Goal: Task Accomplishment & Management: Complete application form

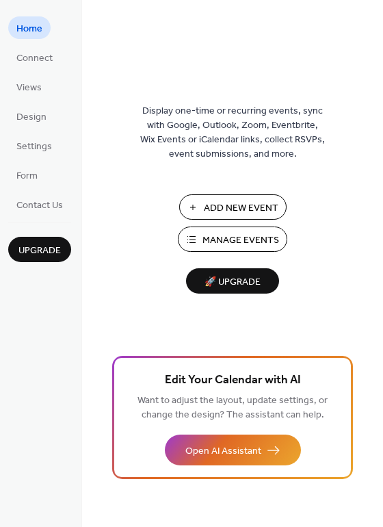
click at [255, 201] on span "Add New Event" at bounding box center [241, 208] width 75 height 14
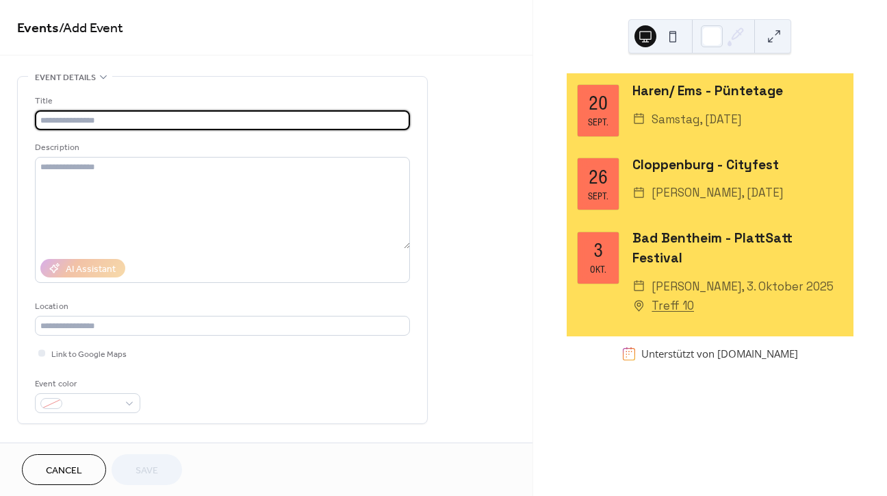
click at [106, 119] on input "text" at bounding box center [222, 120] width 375 height 20
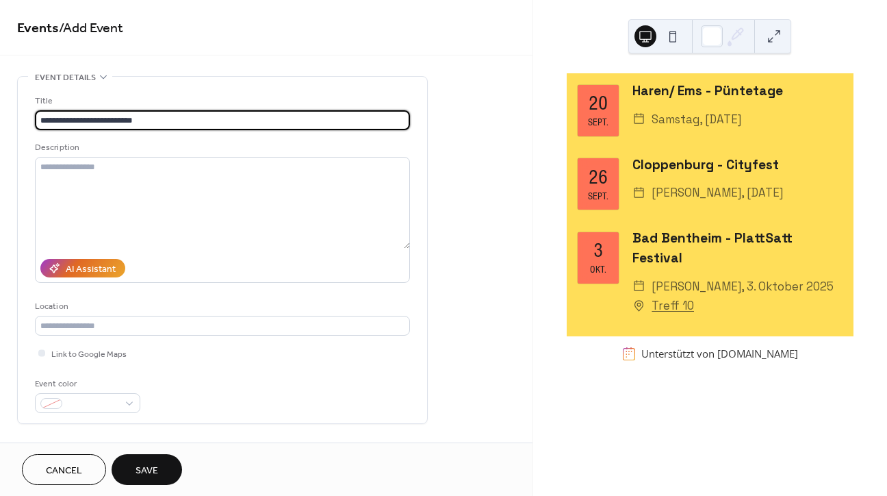
click at [99, 118] on input "**********" at bounding box center [222, 120] width 375 height 20
click at [102, 116] on input "**********" at bounding box center [222, 120] width 375 height 20
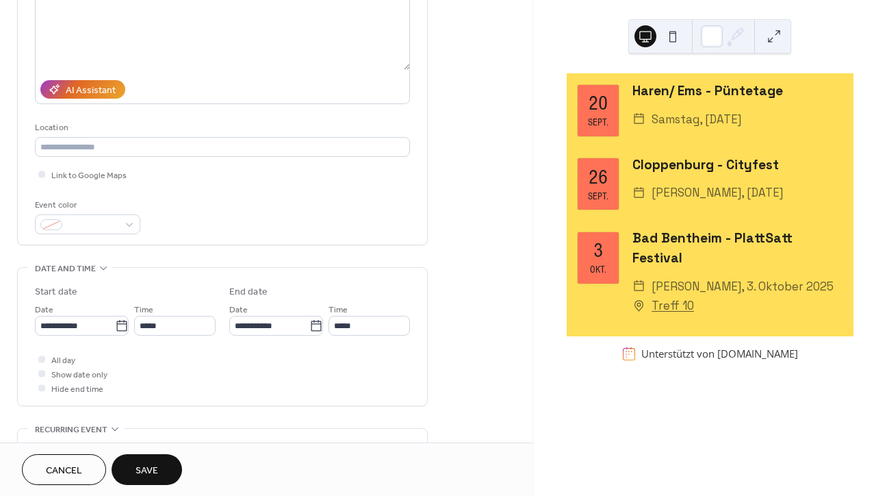
scroll to position [188, 0]
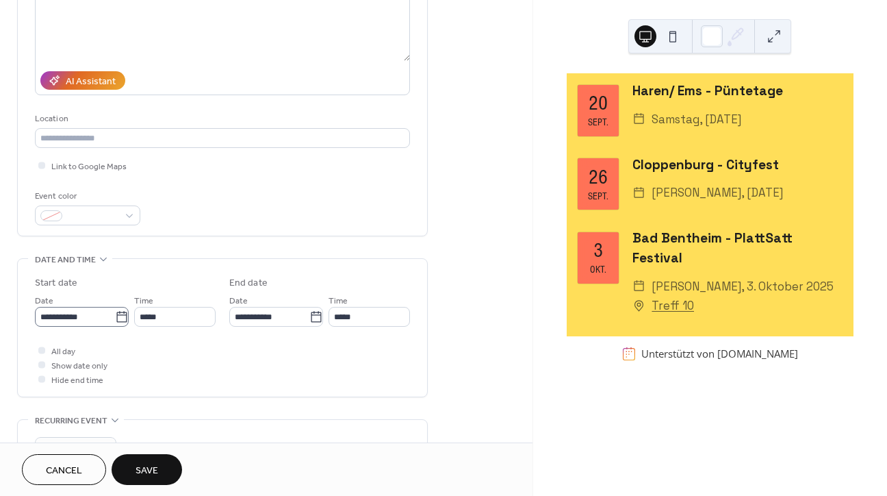
type input "**********"
click at [119, 318] on icon at bounding box center [122, 317] width 14 height 14
click at [115, 318] on input "**********" at bounding box center [75, 317] width 80 height 20
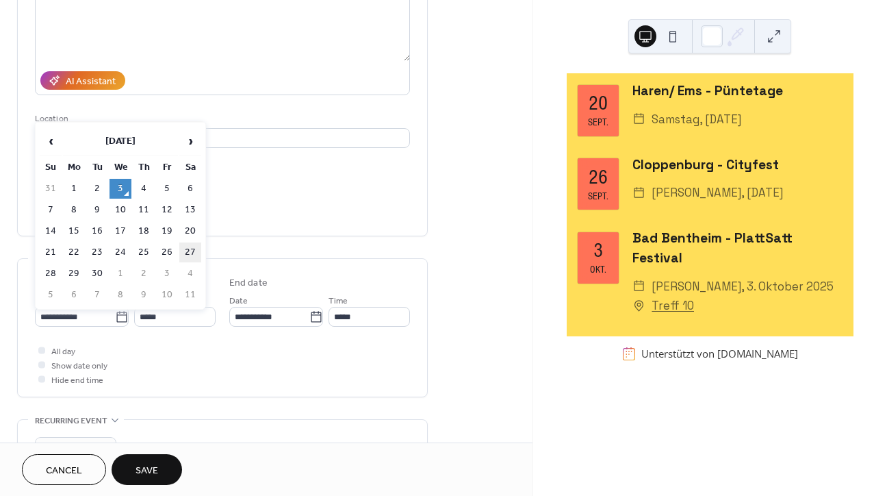
click at [190, 250] on td "27" at bounding box center [190, 252] width 22 height 20
type input "**********"
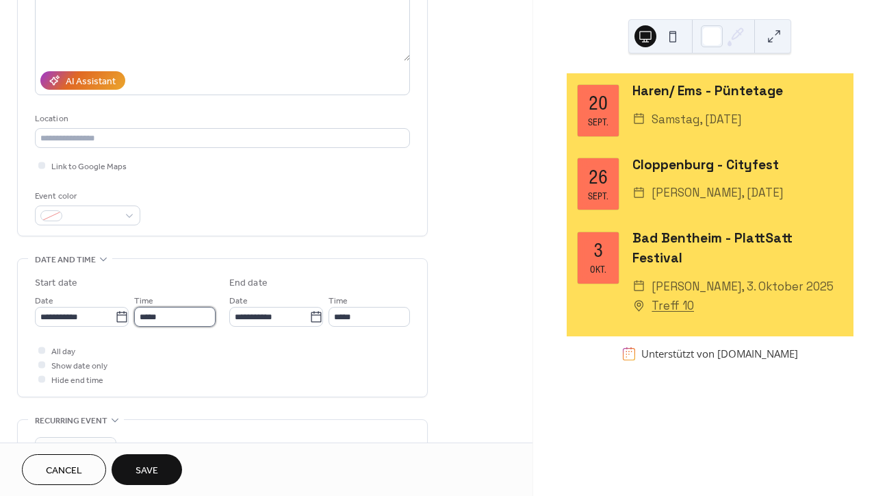
click at [199, 326] on input "*****" at bounding box center [174, 317] width 81 height 20
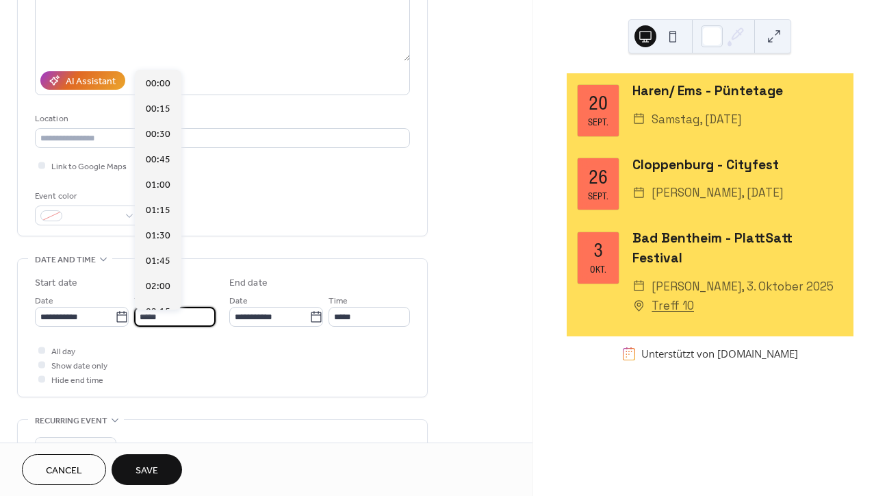
scroll to position [1216, 0]
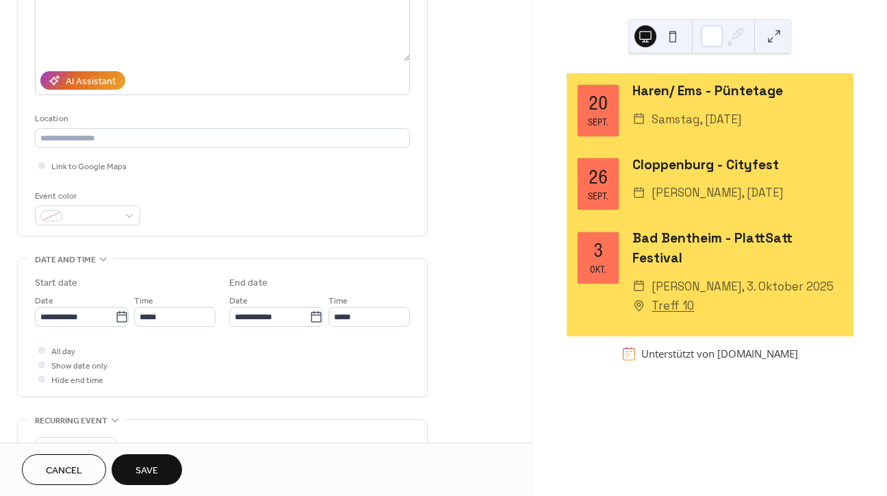
click at [101, 258] on icon at bounding box center [103, 258] width 11 height 11
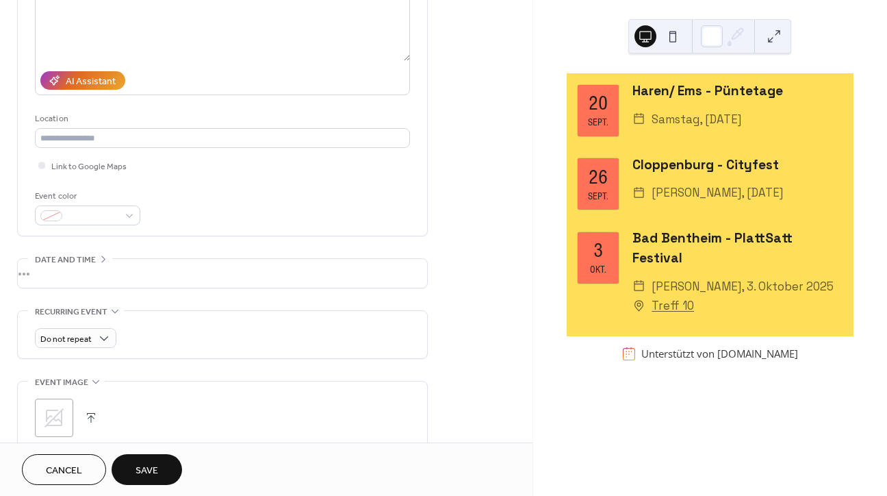
click at [101, 258] on icon at bounding box center [103, 258] width 11 height 11
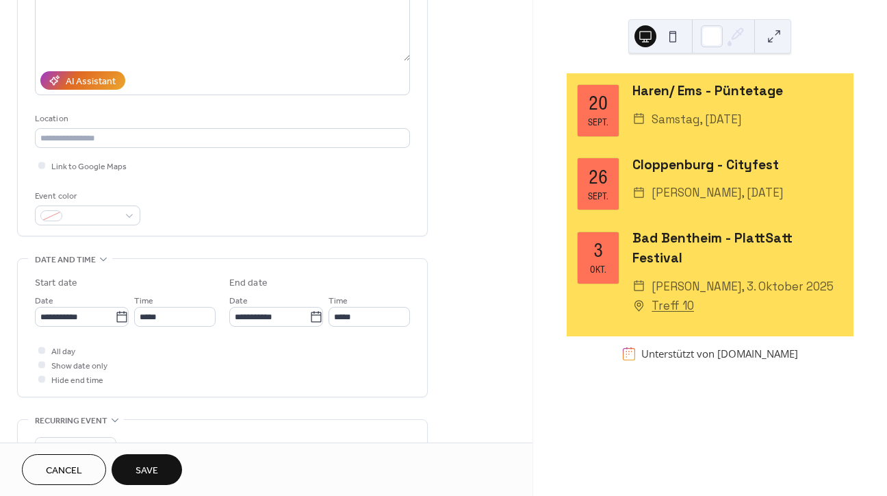
click at [101, 258] on icon at bounding box center [103, 258] width 11 height 11
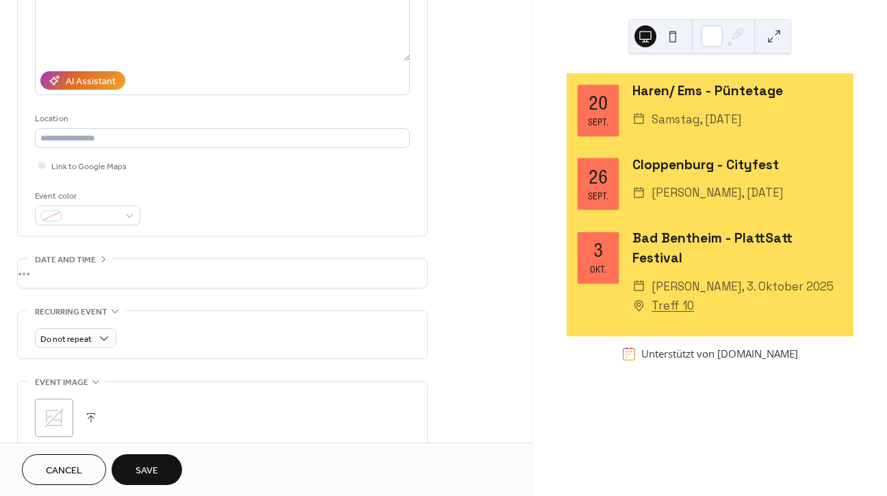
click at [101, 258] on icon at bounding box center [103, 258] width 11 height 11
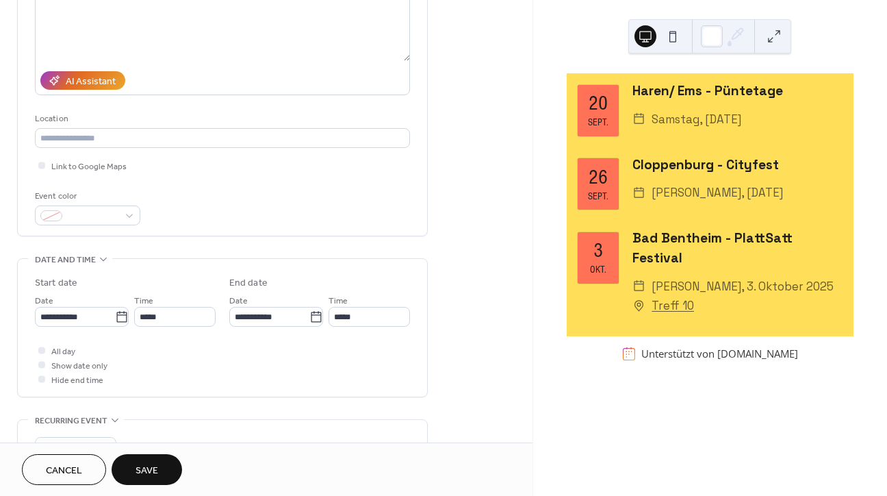
click at [101, 258] on icon at bounding box center [103, 258] width 11 height 11
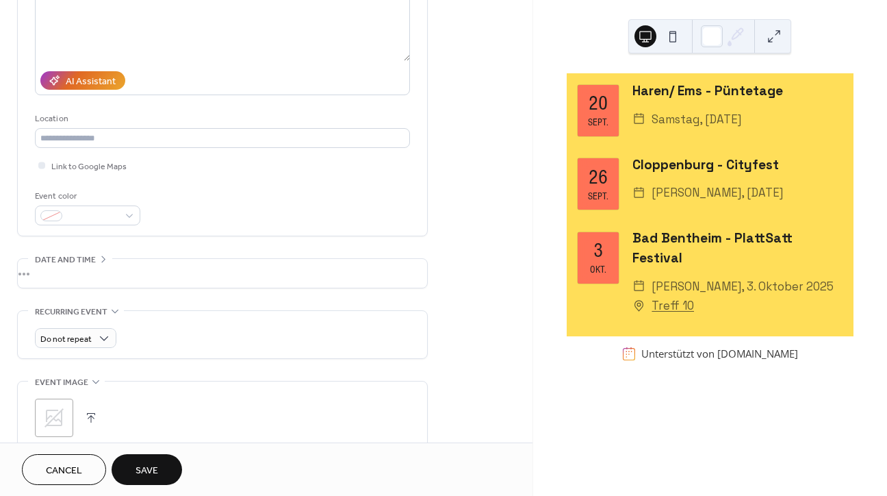
click at [149, 470] on span "Save" at bounding box center [147, 470] width 23 height 14
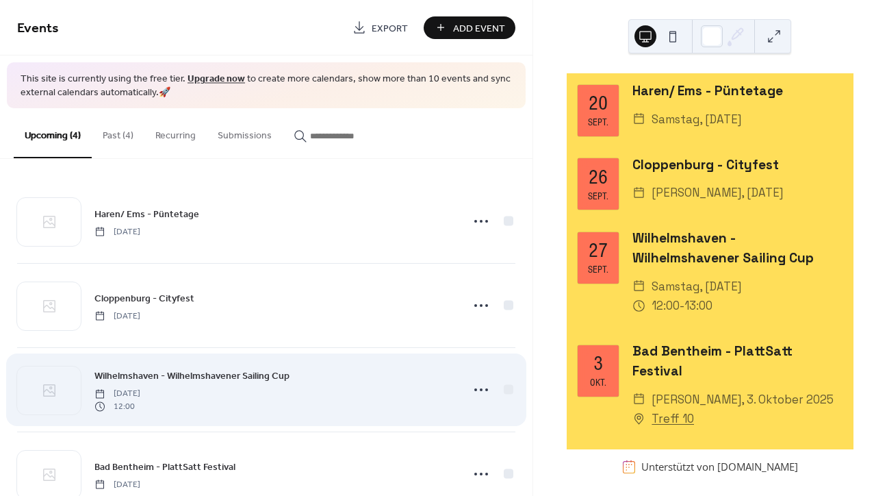
click at [102, 404] on icon at bounding box center [99, 405] width 11 height 11
click at [62, 397] on div at bounding box center [49, 390] width 64 height 48
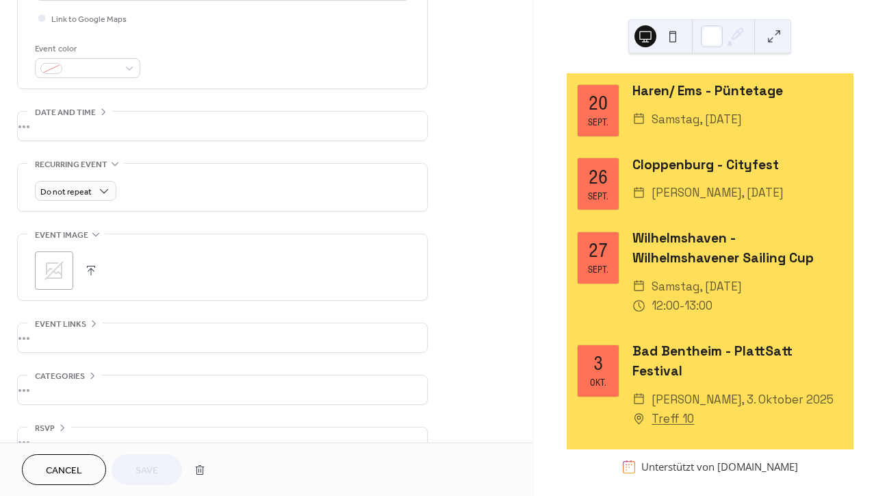
scroll to position [351, 0]
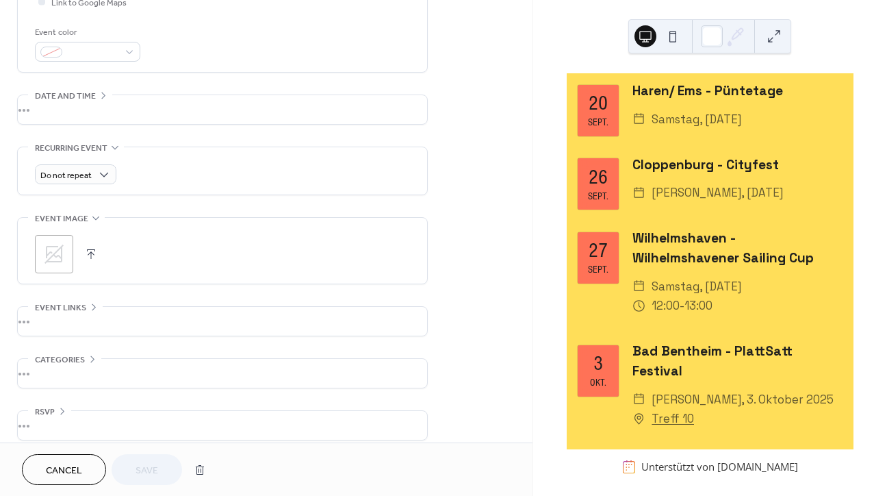
click at [103, 100] on div "•••" at bounding box center [222, 109] width 409 height 29
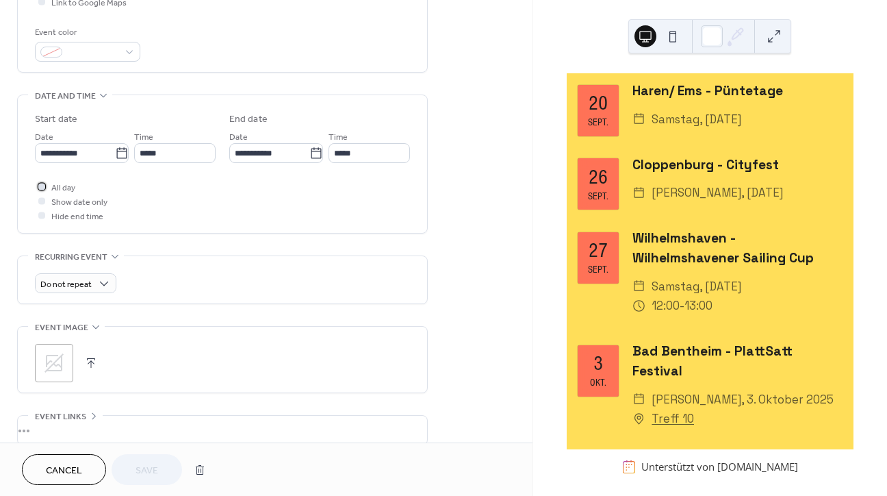
click at [47, 185] on div at bounding box center [42, 186] width 14 height 14
click at [155, 467] on span "Save" at bounding box center [147, 470] width 23 height 14
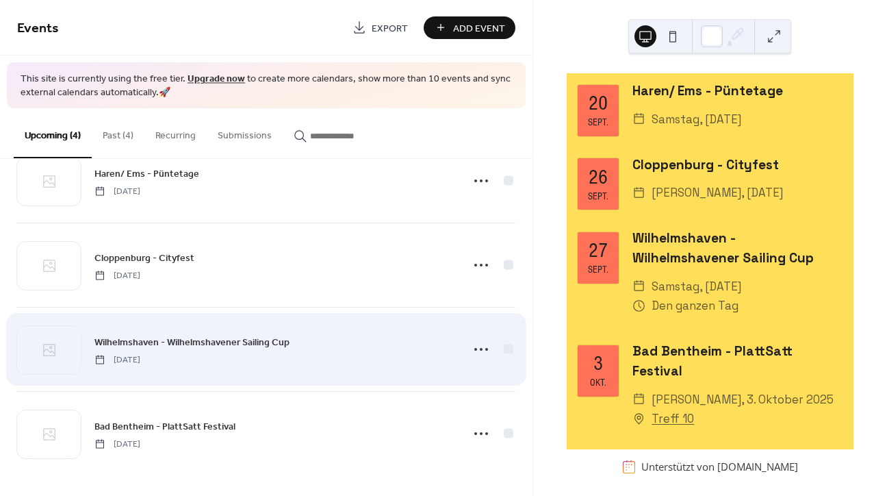
scroll to position [40, 0]
click at [471, 353] on icon at bounding box center [481, 350] width 22 height 22
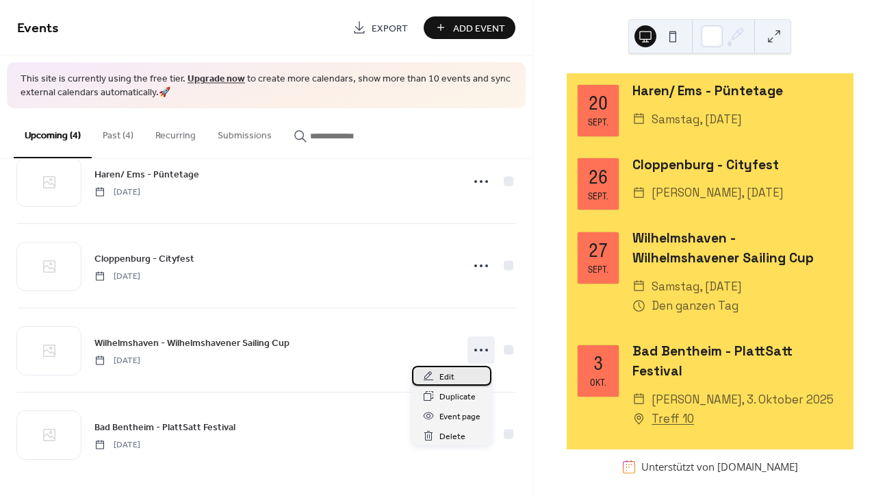
click at [446, 377] on span "Edit" at bounding box center [446, 377] width 15 height 14
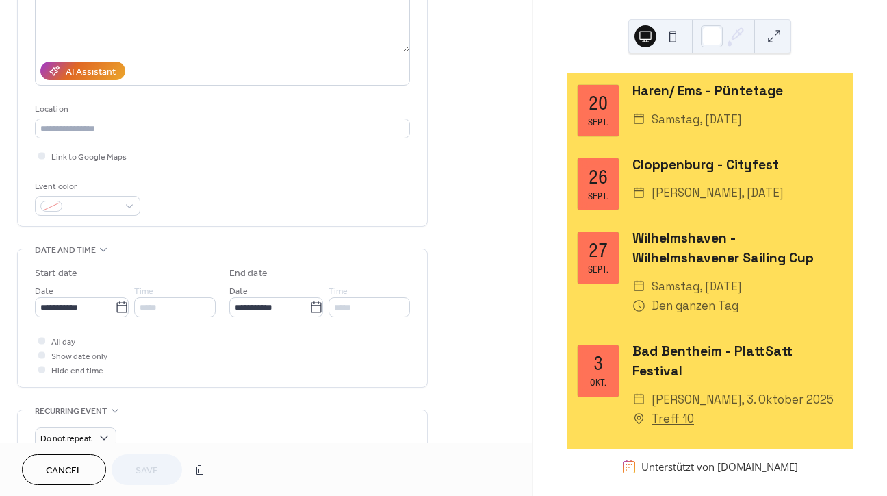
scroll to position [198, 0]
click at [42, 357] on div at bounding box center [41, 353] width 7 height 7
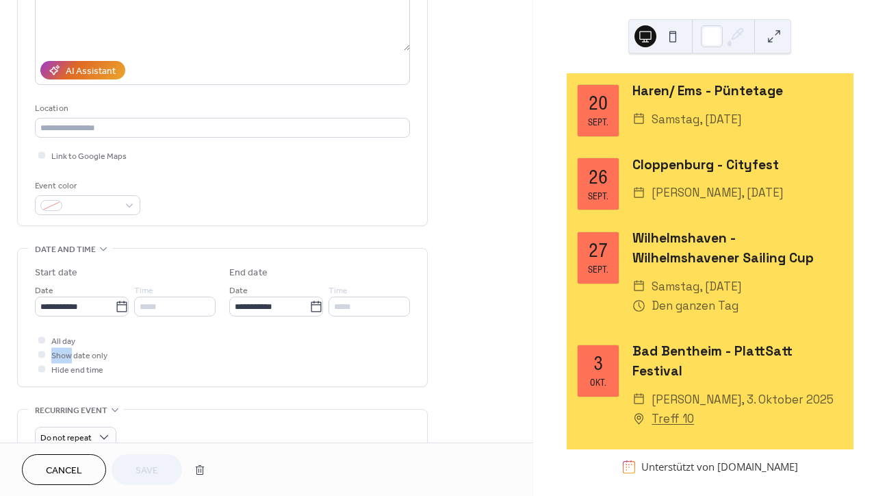
click at [42, 357] on div at bounding box center [41, 353] width 7 height 7
click at [41, 341] on icon at bounding box center [41, 339] width 3 height 3
click at [41, 355] on div at bounding box center [41, 353] width 7 height 7
click at [152, 463] on span "Save" at bounding box center [147, 470] width 23 height 14
